Goal: Information Seeking & Learning: Learn about a topic

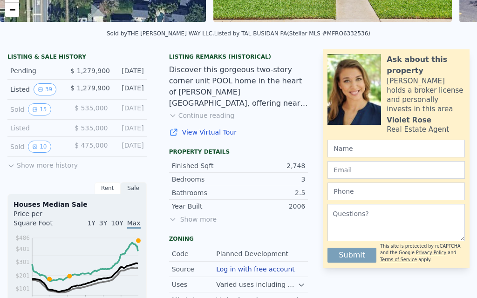
scroll to position [231, 0]
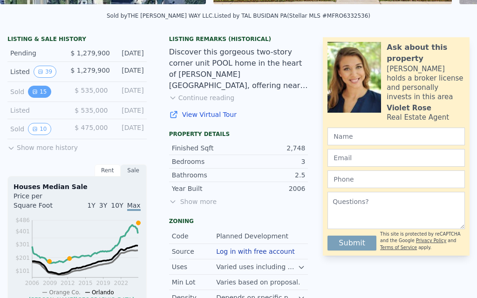
click at [38, 92] on button "15" at bounding box center [39, 92] width 23 height 12
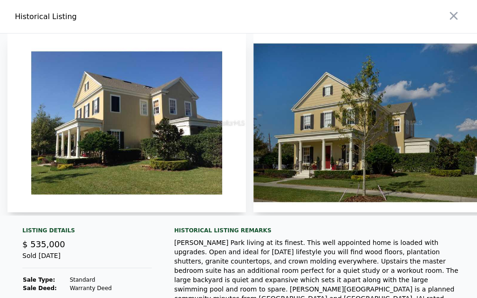
scroll to position [0, 0]
click at [172, 139] on img at bounding box center [126, 123] width 239 height 179
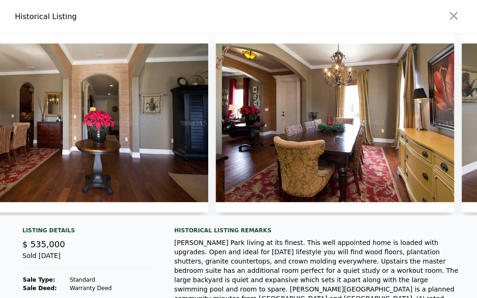
click at [82, 145] on img at bounding box center [89, 123] width 239 height 179
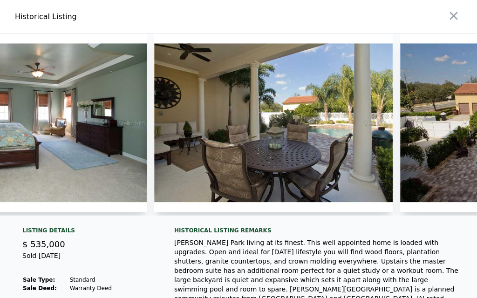
scroll to position [0, 1823]
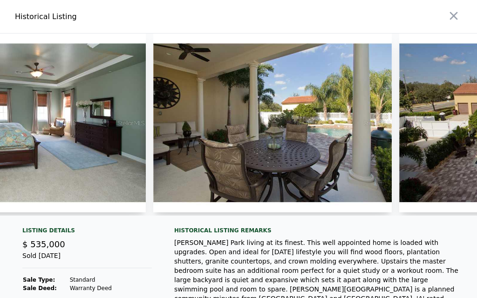
click at [305, 146] on img at bounding box center [272, 123] width 239 height 179
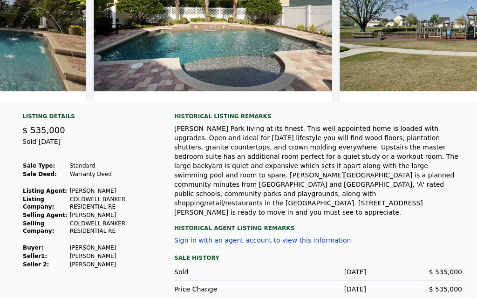
scroll to position [0, 2866]
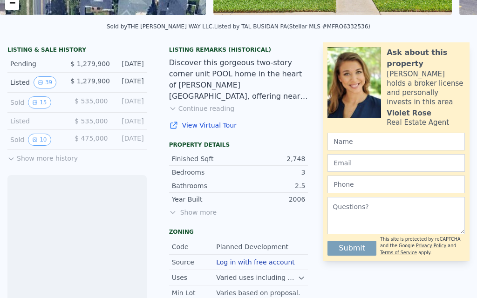
scroll to position [221, 0]
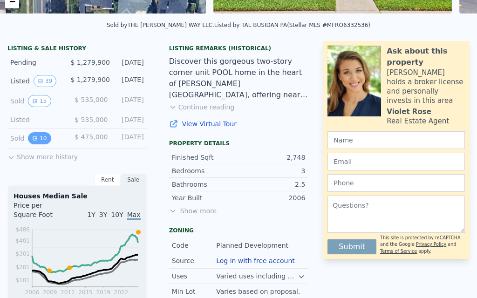
click at [42, 139] on button "10" at bounding box center [39, 138] width 23 height 12
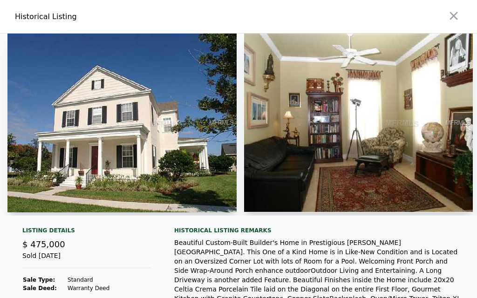
click at [62, 143] on img at bounding box center [121, 123] width 229 height 179
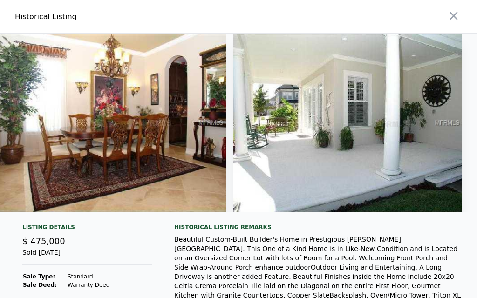
scroll to position [0, 1903]
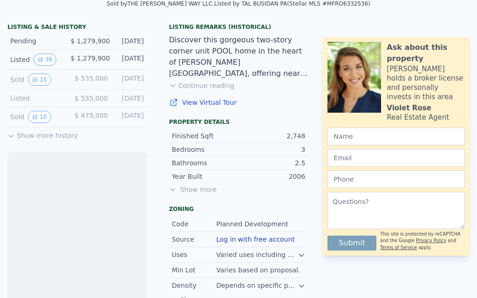
scroll to position [239, 0]
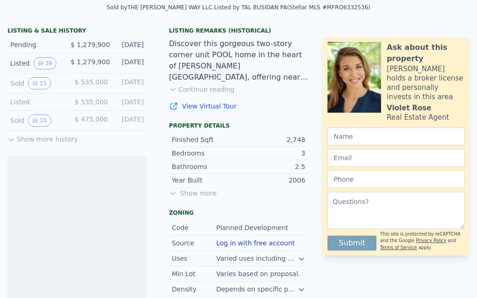
click at [29, 140] on button "Show more history" at bounding box center [42, 137] width 70 height 13
